Goal: Task Accomplishment & Management: Use online tool/utility

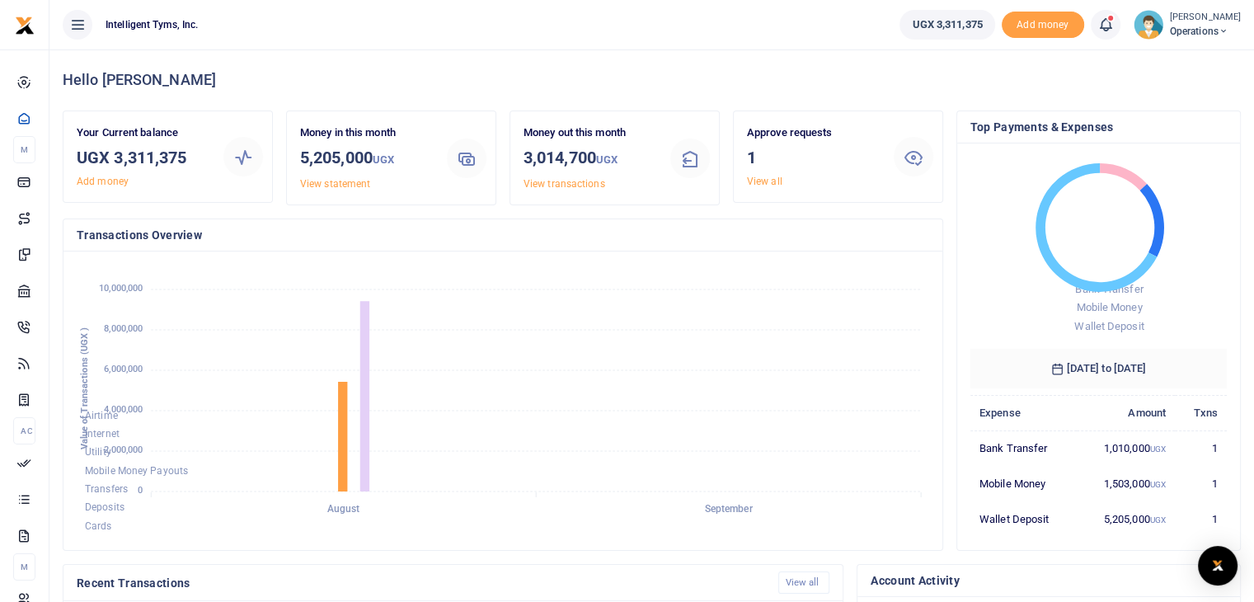
scroll to position [13, 13]
click at [1114, 25] on span at bounding box center [1114, 25] width 0 height 0
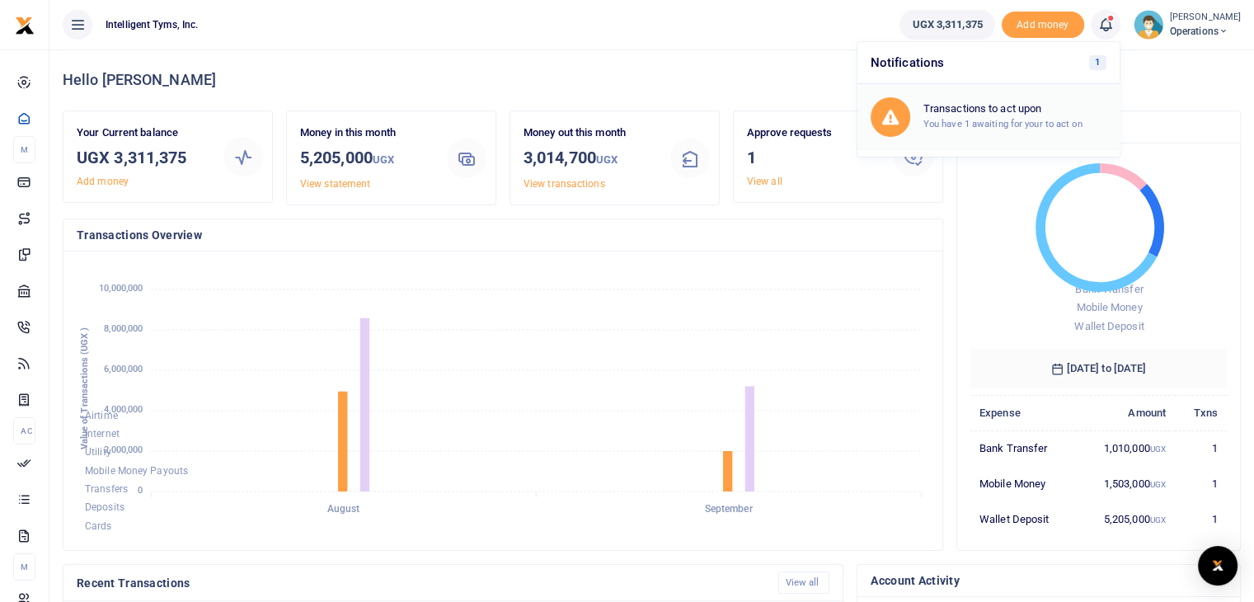
click at [988, 113] on h6 "Transactions to act upon" at bounding box center [1015, 108] width 183 height 13
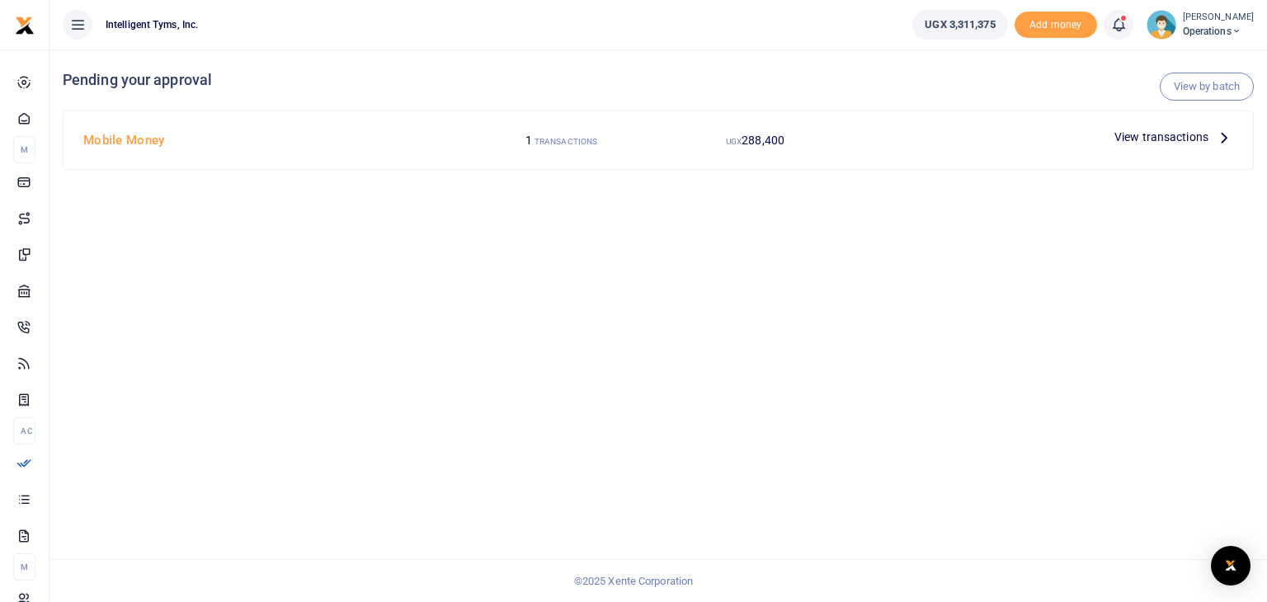
click at [1161, 136] on span "View transactions" at bounding box center [1161, 137] width 94 height 18
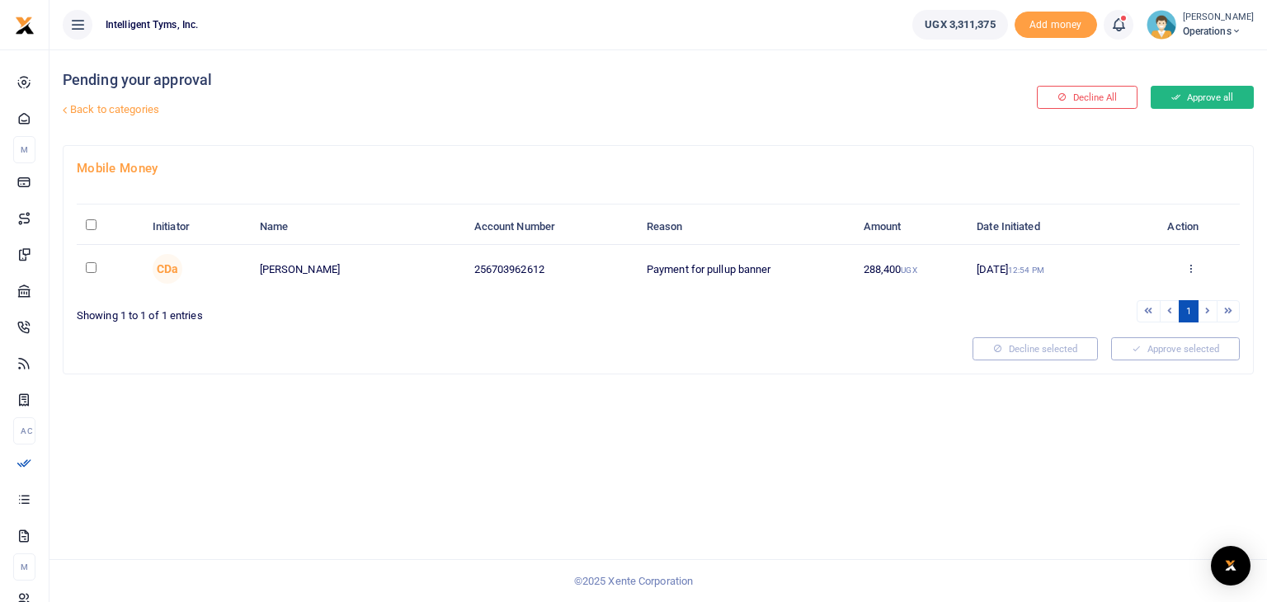
click at [1204, 96] on button "Approve all" at bounding box center [1202, 97] width 103 height 23
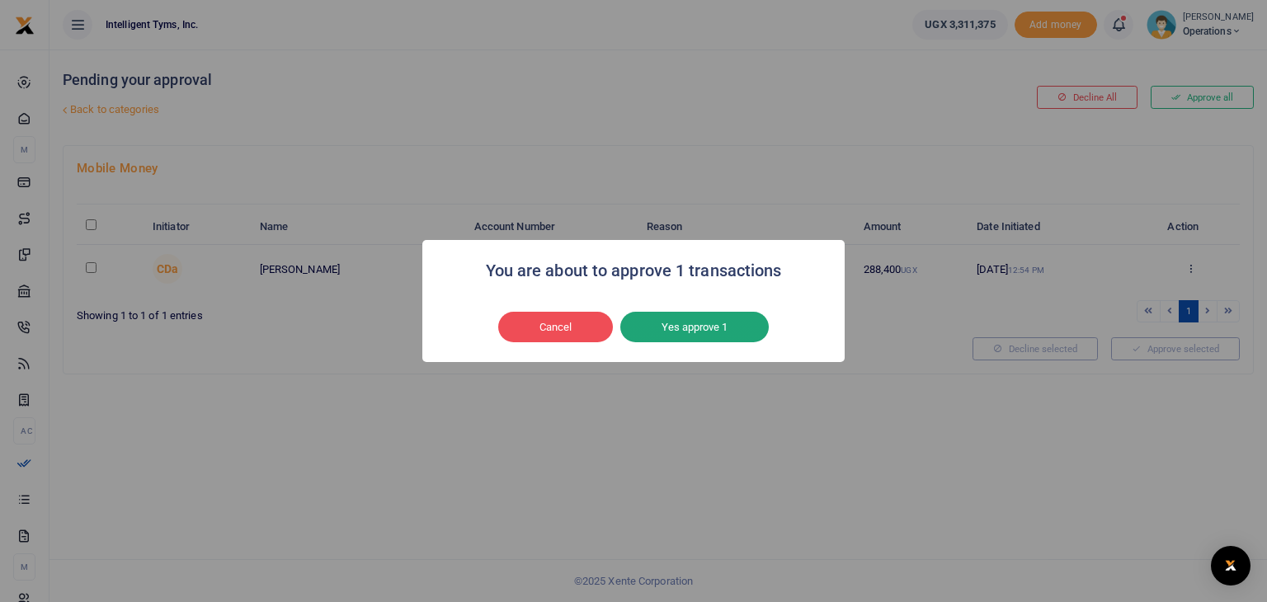
click at [709, 327] on button "Yes approve 1" at bounding box center [694, 327] width 148 height 31
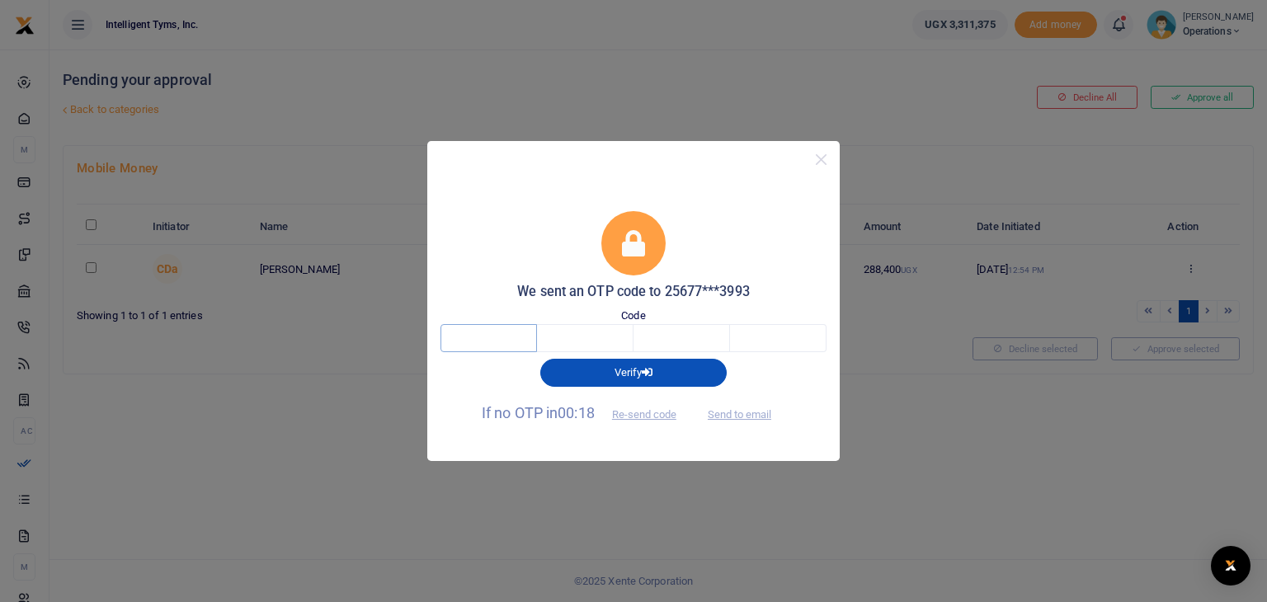
click at [518, 341] on input "text" at bounding box center [488, 338] width 96 height 28
type input "6"
type input "0"
type input "7"
type input "4"
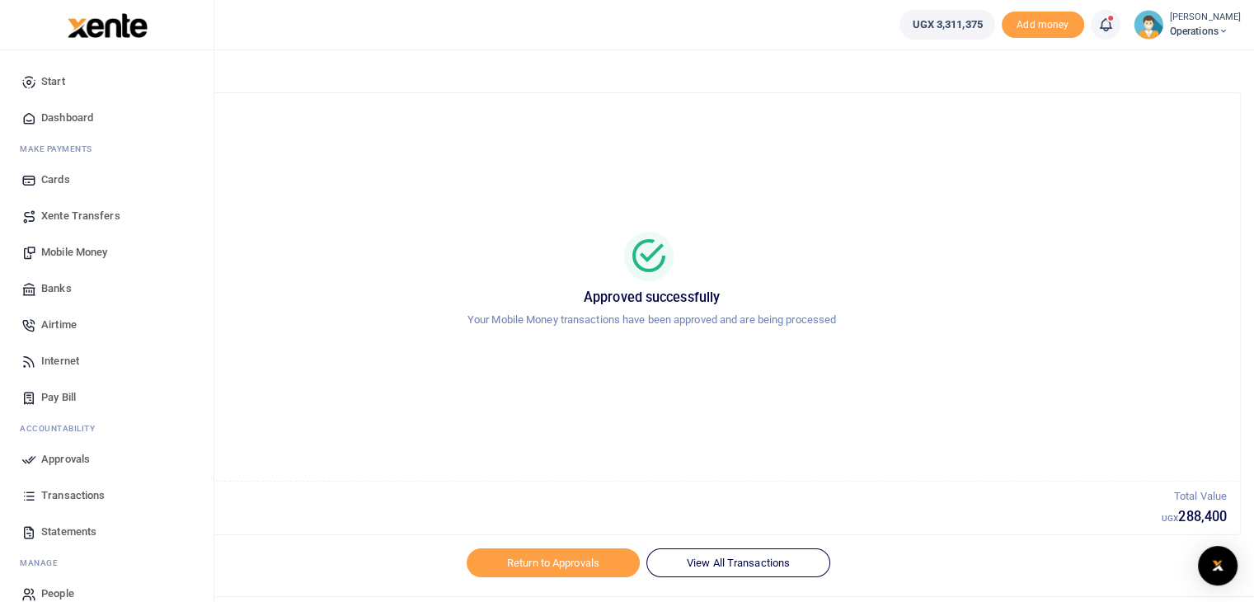
click at [85, 483] on link "Transactions" at bounding box center [106, 496] width 187 height 36
